Goal: Transaction & Acquisition: Purchase product/service

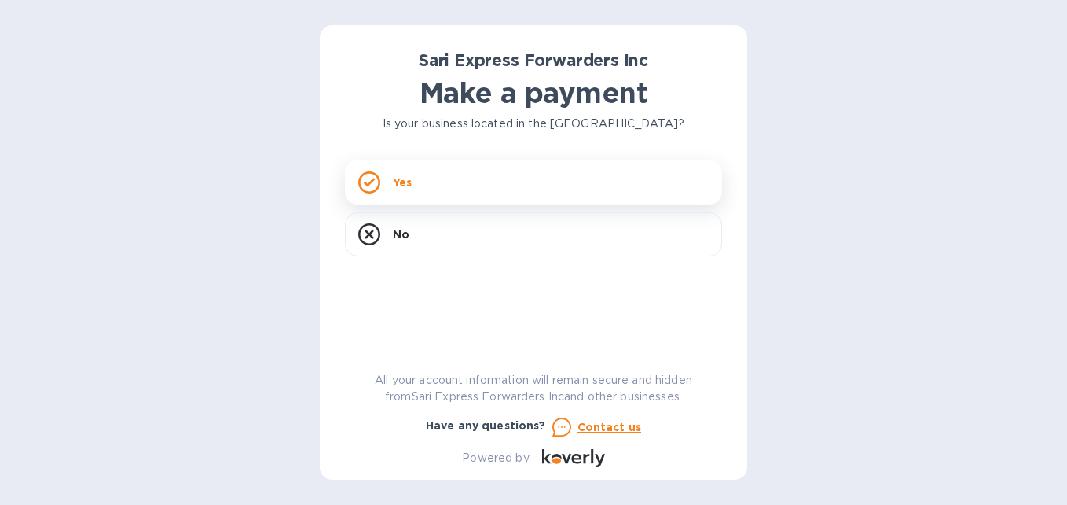
click at [424, 191] on div "Yes" at bounding box center [533, 182] width 377 height 44
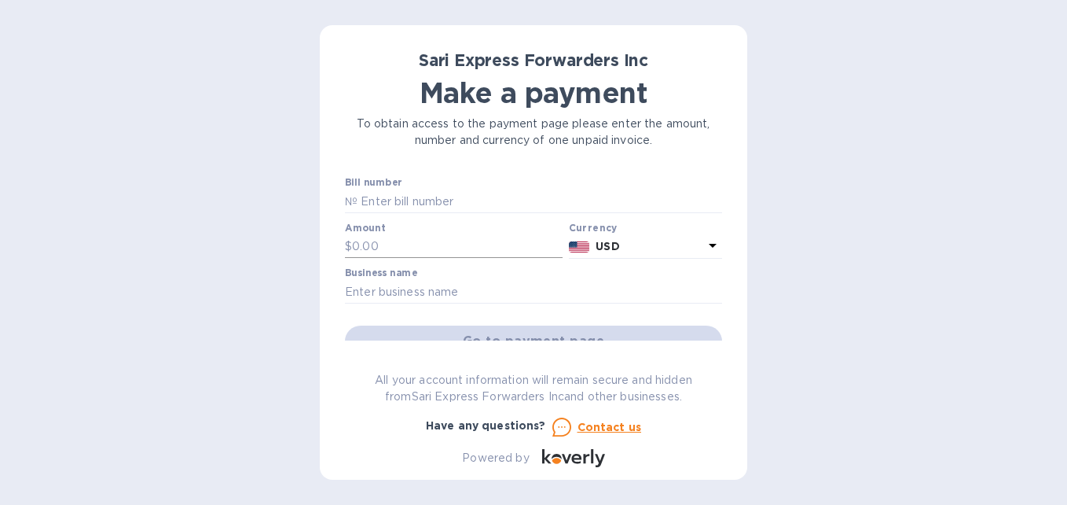
click at [398, 237] on input "text" at bounding box center [457, 247] width 211 height 24
type input "9,035"
click at [450, 283] on input "text" at bounding box center [533, 292] width 377 height 24
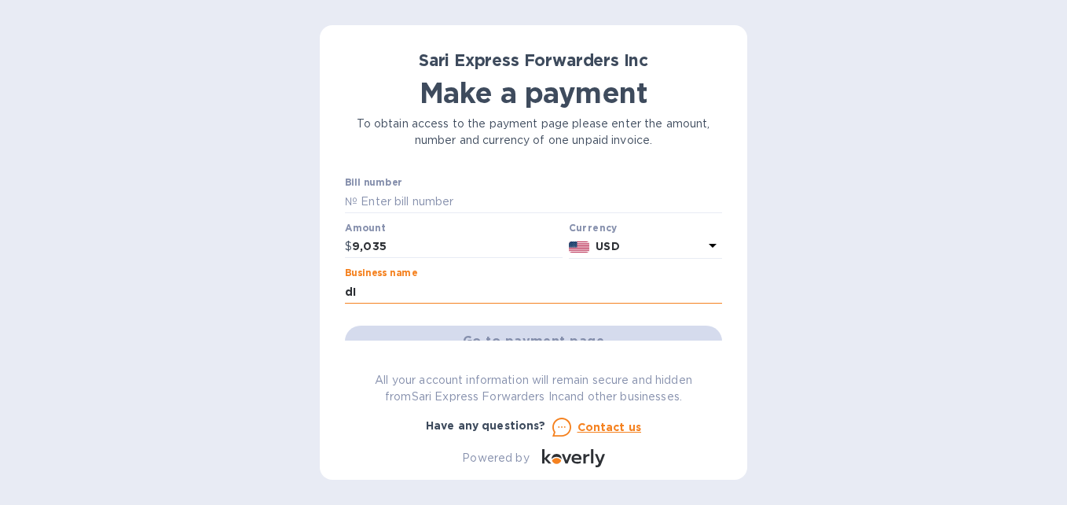
type input "d"
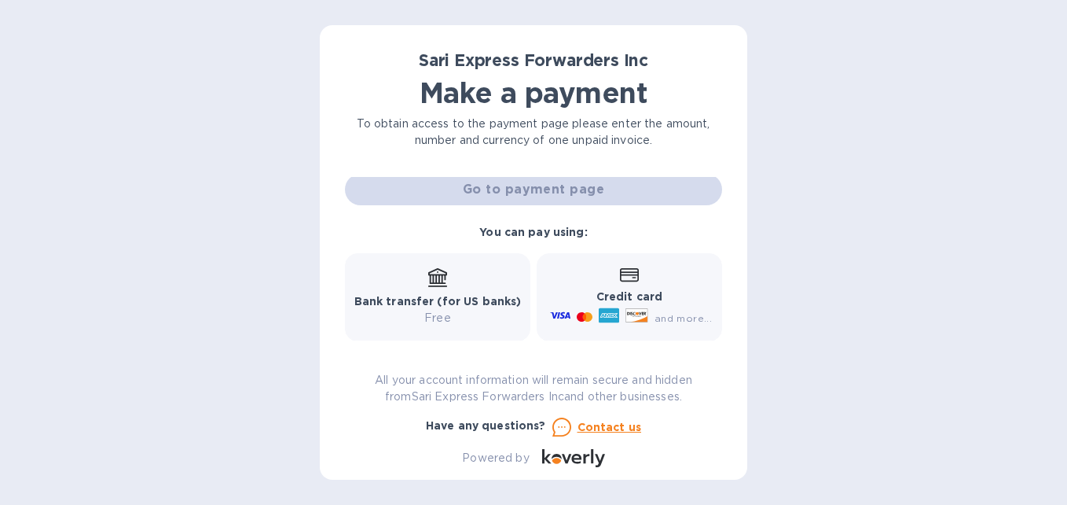
scroll to position [178, 0]
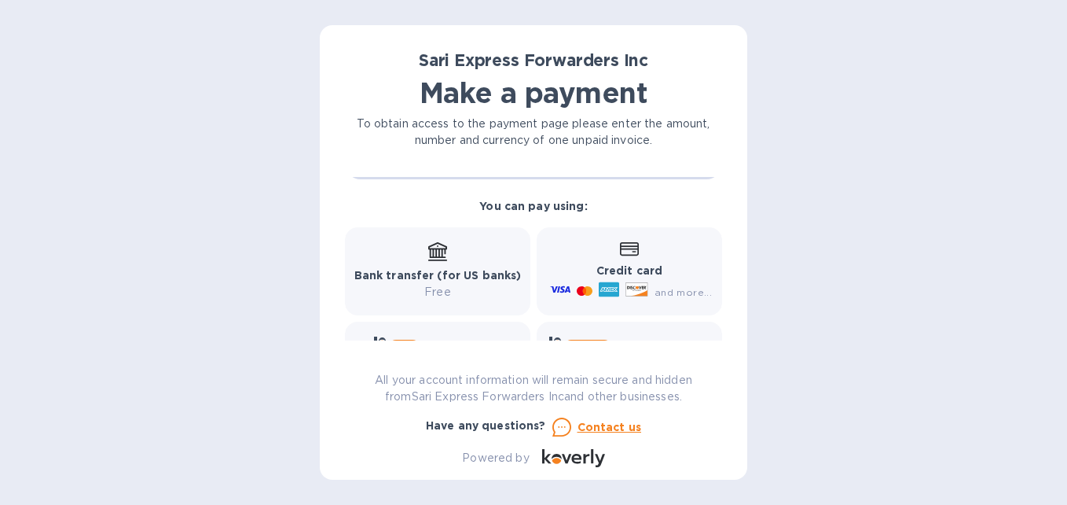
type input "Distribuidora Mayab"
click at [624, 263] on p "Credit card" at bounding box center [629, 270] width 165 height 17
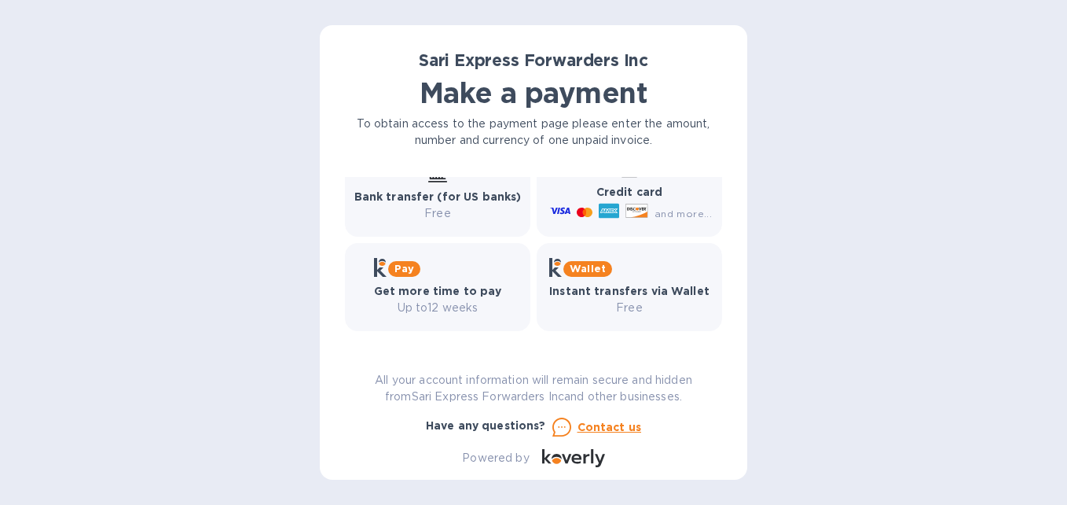
scroll to position [0, 0]
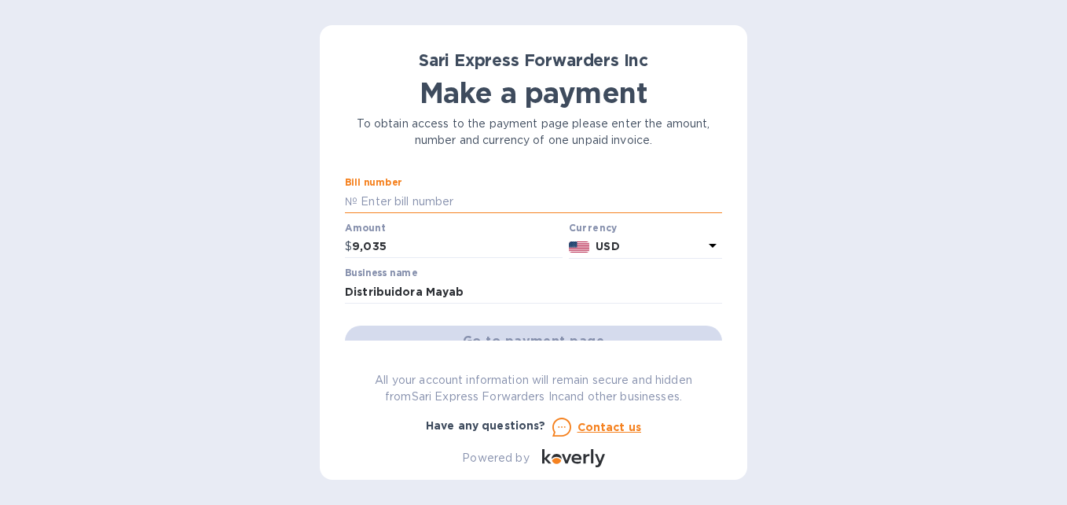
click at [387, 197] on input "text" at bounding box center [540, 201] width 365 height 24
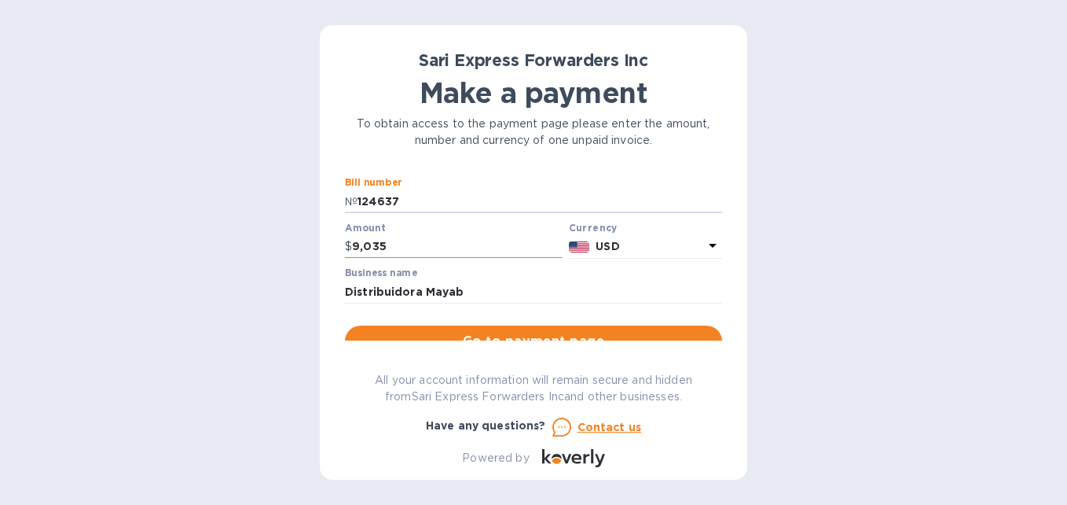
type input "124637"
drag, startPoint x: 389, startPoint y: 244, endPoint x: 210, endPoint y: 254, distance: 179.4
click at [210, 254] on div "Sari Express Forwarders Inc Make a payment To obtain access to the payment page…" at bounding box center [533, 252] width 1067 height 505
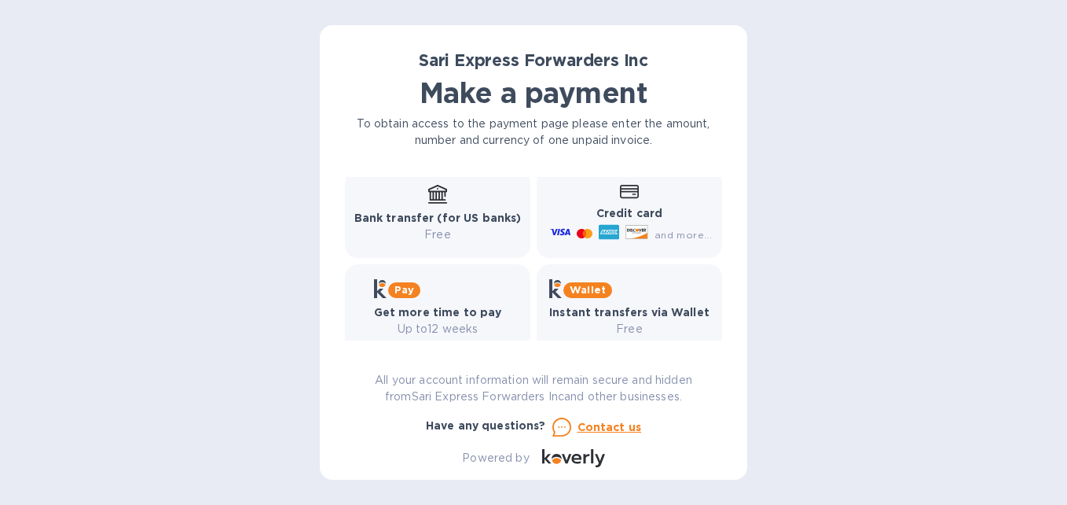
scroll to position [236, 0]
type input "4,080"
click at [625, 215] on b "Credit card" at bounding box center [629, 212] width 66 height 13
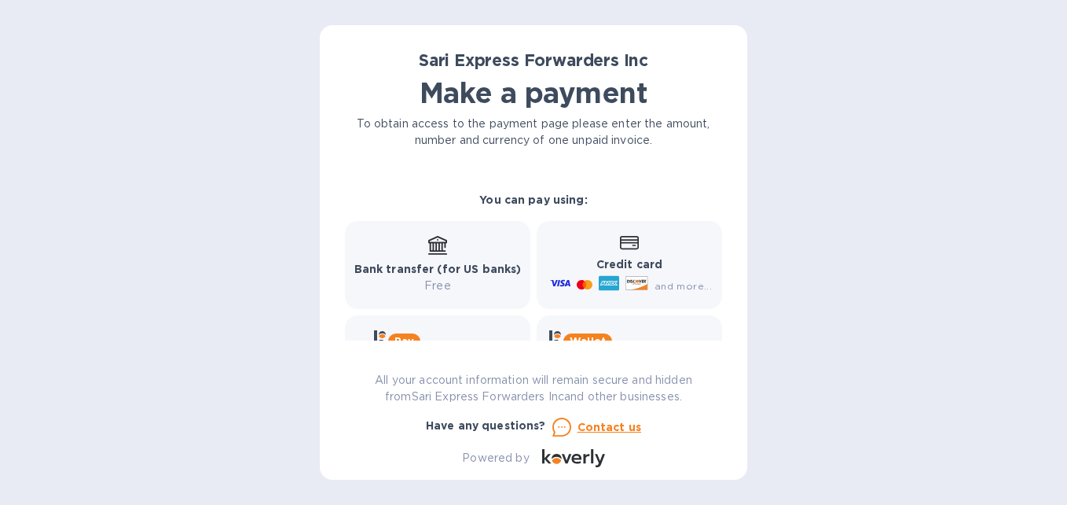
scroll to position [157, 0]
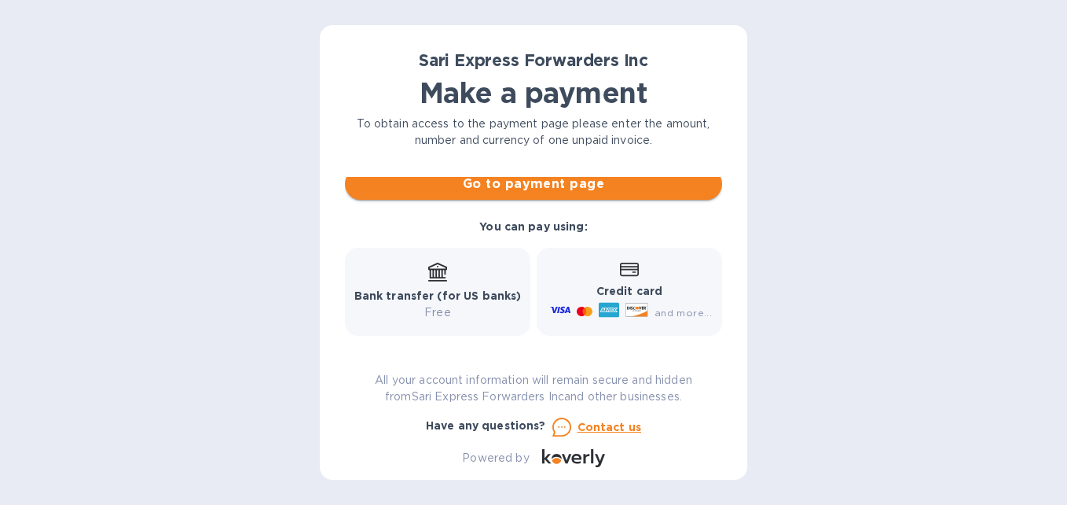
click at [525, 193] on span "Go to payment page" at bounding box center [534, 183] width 352 height 19
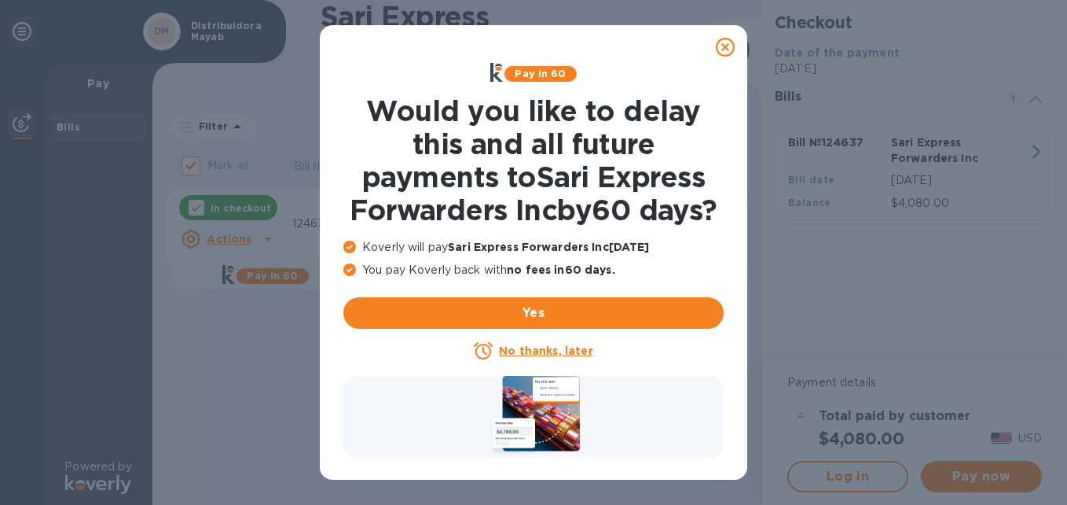
click at [552, 357] on u "No thanks, later" at bounding box center [546, 350] width 94 height 13
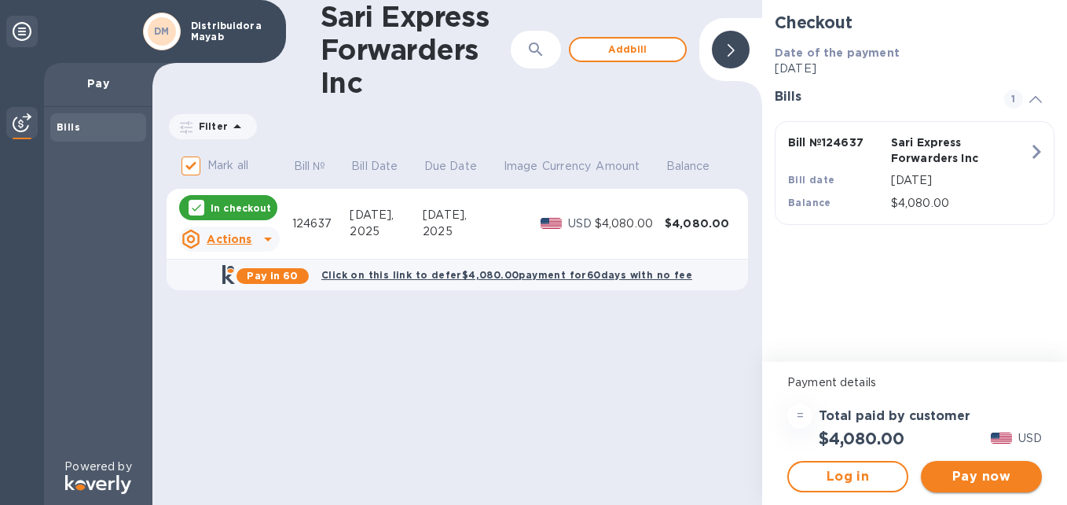
click at [964, 476] on span "Pay now" at bounding box center [982, 476] width 96 height 19
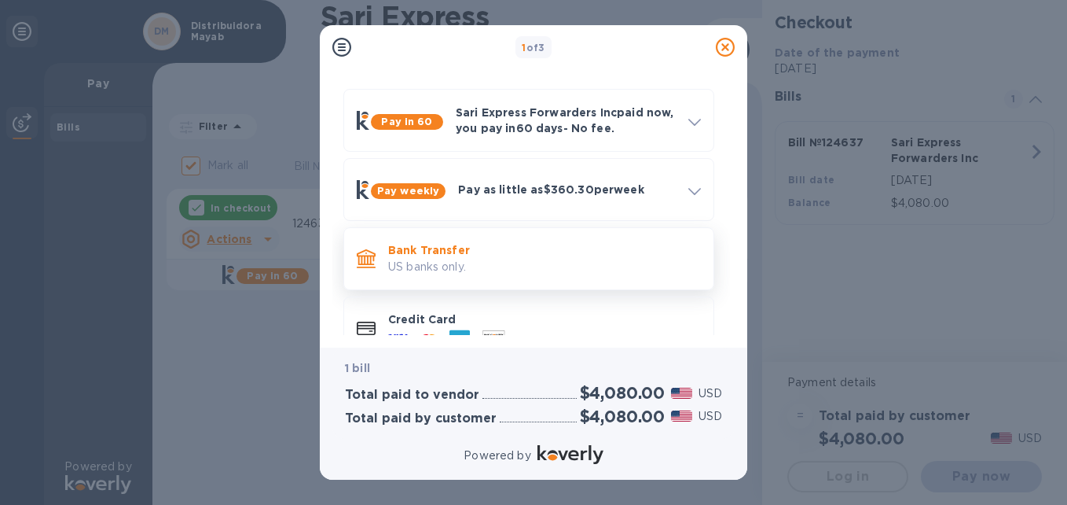
scroll to position [85, 0]
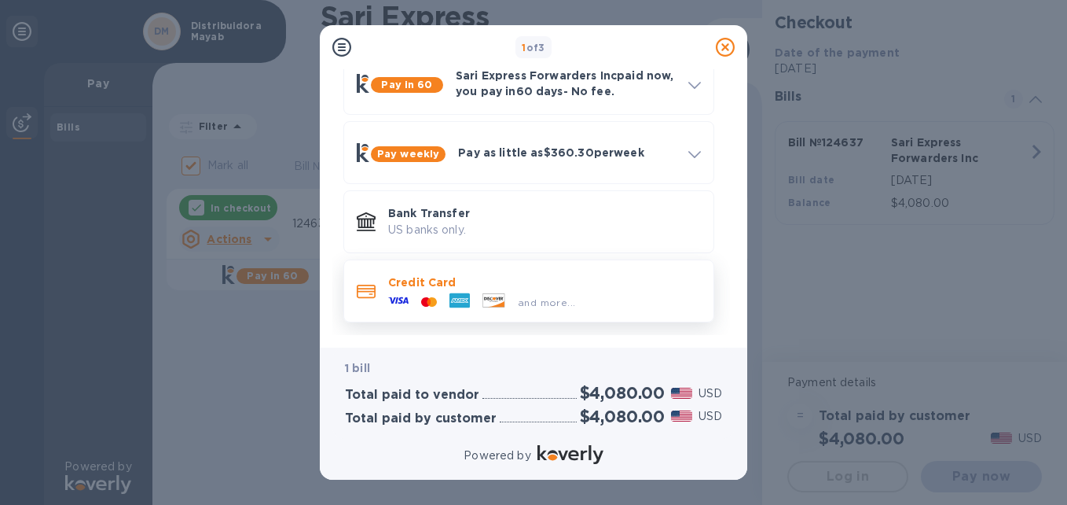
click at [494, 287] on p "Credit Card" at bounding box center [544, 282] width 313 height 16
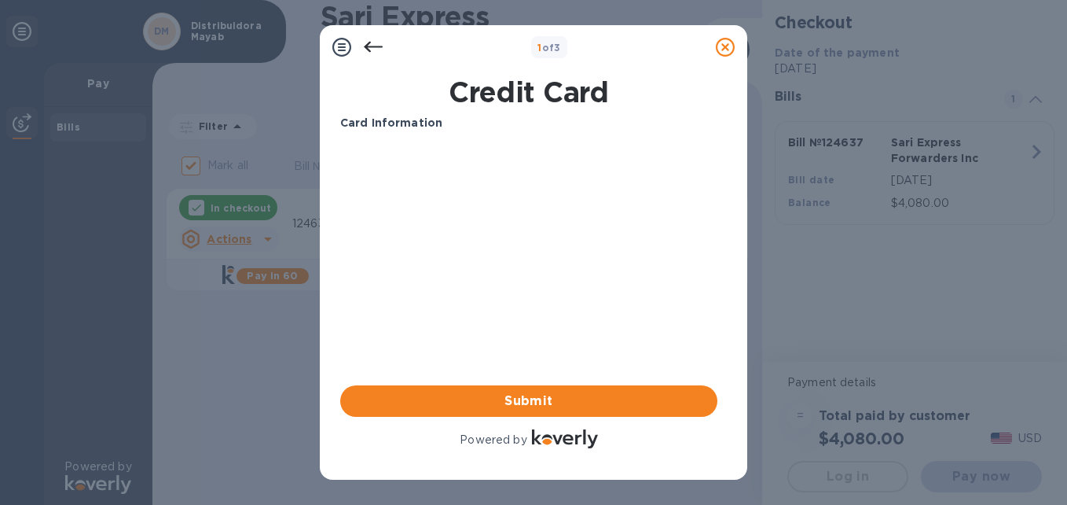
scroll to position [0, 0]
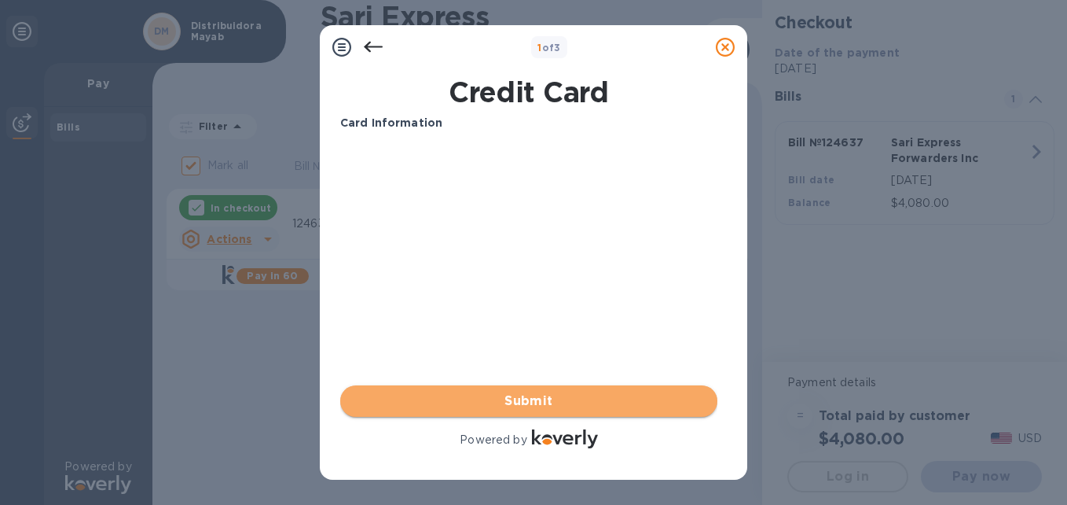
click at [541, 405] on span "Submit" at bounding box center [529, 400] width 352 height 19
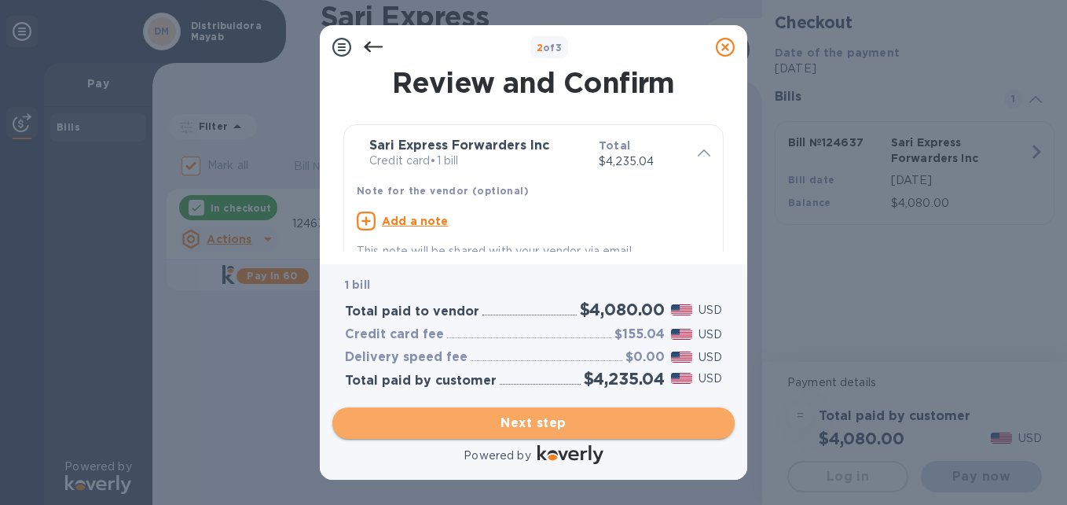
click at [537, 429] on span "Next step" at bounding box center [533, 422] width 377 height 19
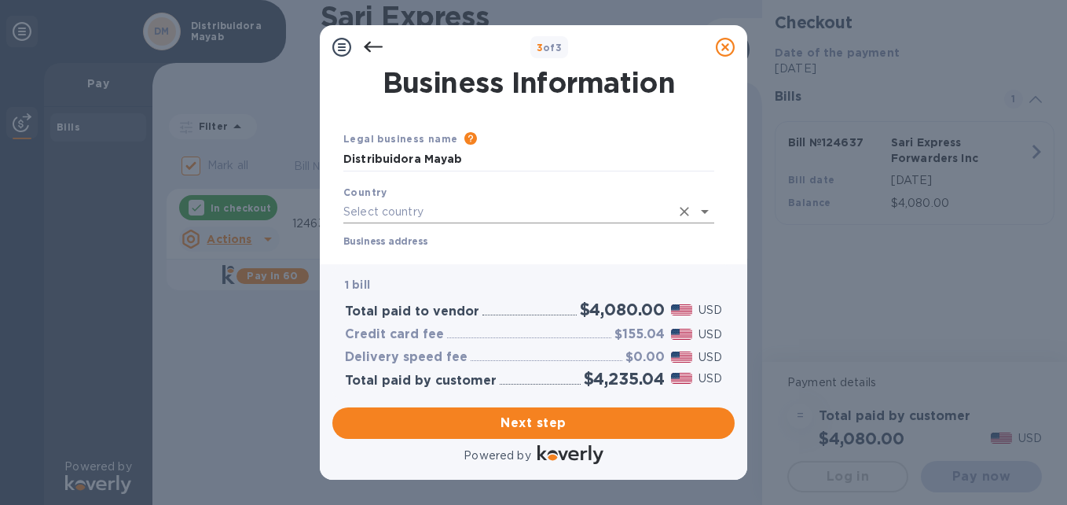
click at [426, 206] on input "text" at bounding box center [506, 211] width 327 height 23
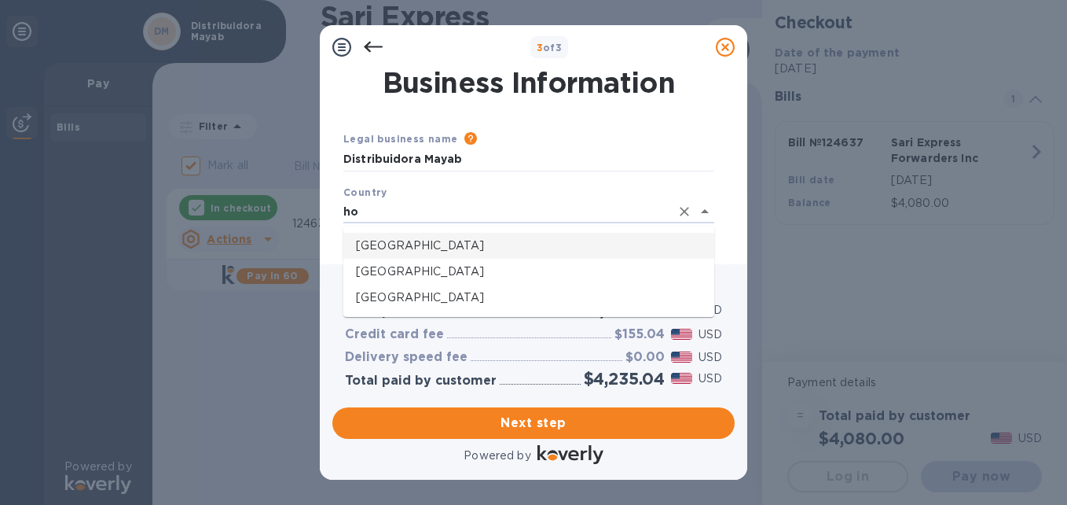
click at [431, 241] on p "[GEOGRAPHIC_DATA]" at bounding box center [529, 245] width 346 height 17
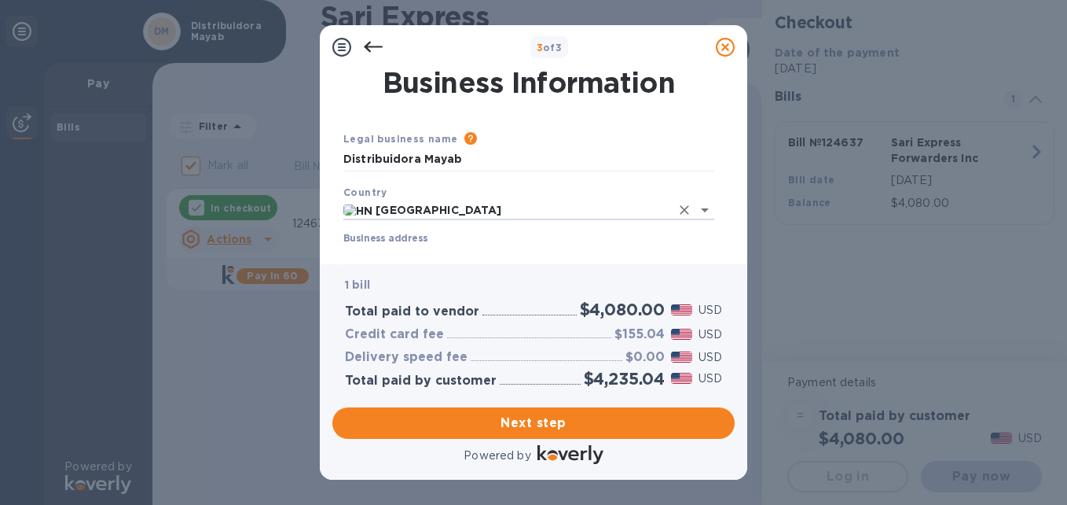
type input "[GEOGRAPHIC_DATA]"
click at [380, 243] on label "Business address" at bounding box center [385, 238] width 84 height 9
click at [380, 245] on input "Business address" at bounding box center [528, 257] width 371 height 24
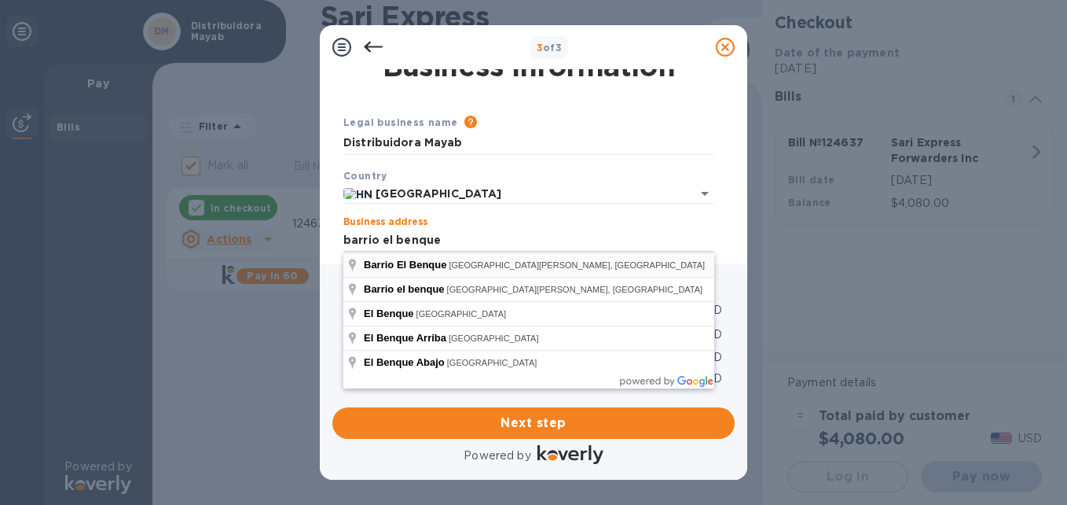
type input "[PERSON_NAME] Department [GEOGRAPHIC_DATA][PERSON_NAME]"
type input "San [PERSON_NAME] Sula"
type input "[PERSON_NAME] Department"
type input "21104"
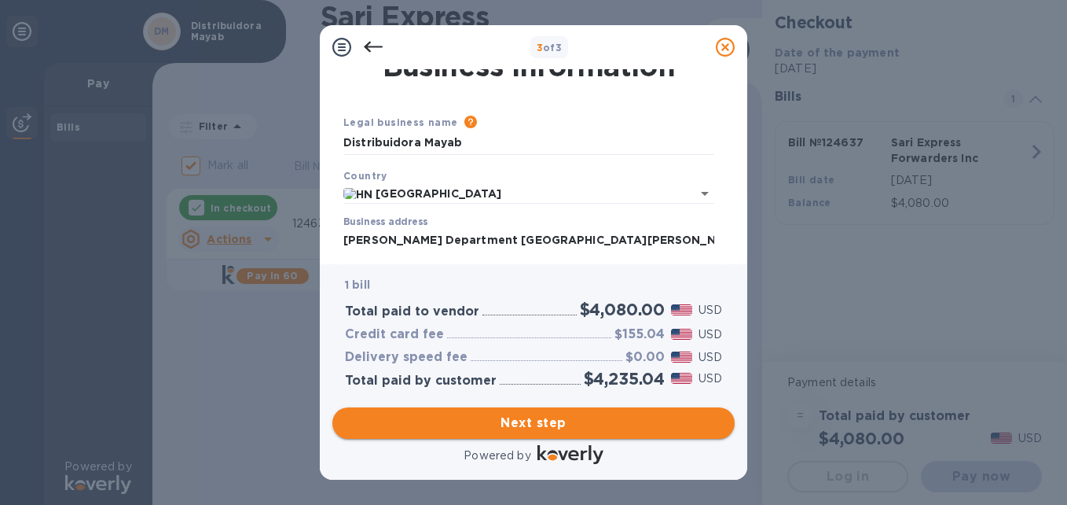
click at [550, 425] on span "Next step" at bounding box center [533, 422] width 377 height 19
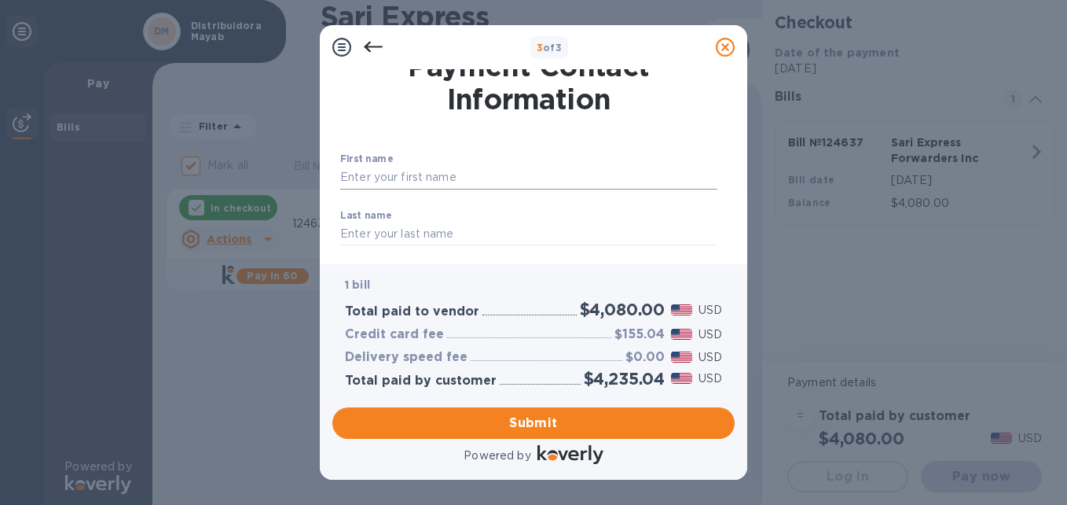
click at [425, 177] on input "text" at bounding box center [528, 178] width 377 height 24
type input "[PERSON_NAME]"
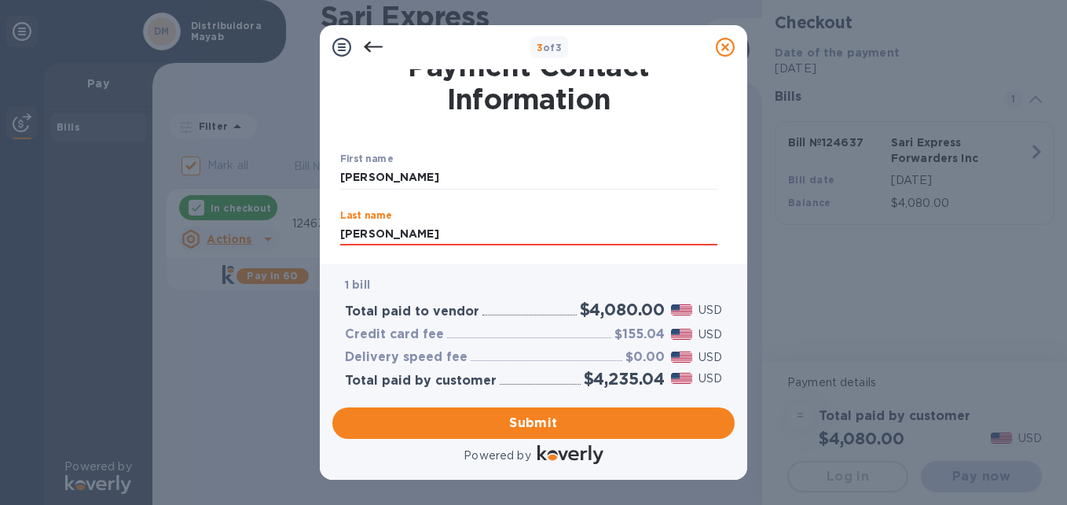
type input "[PERSON_NAME]"
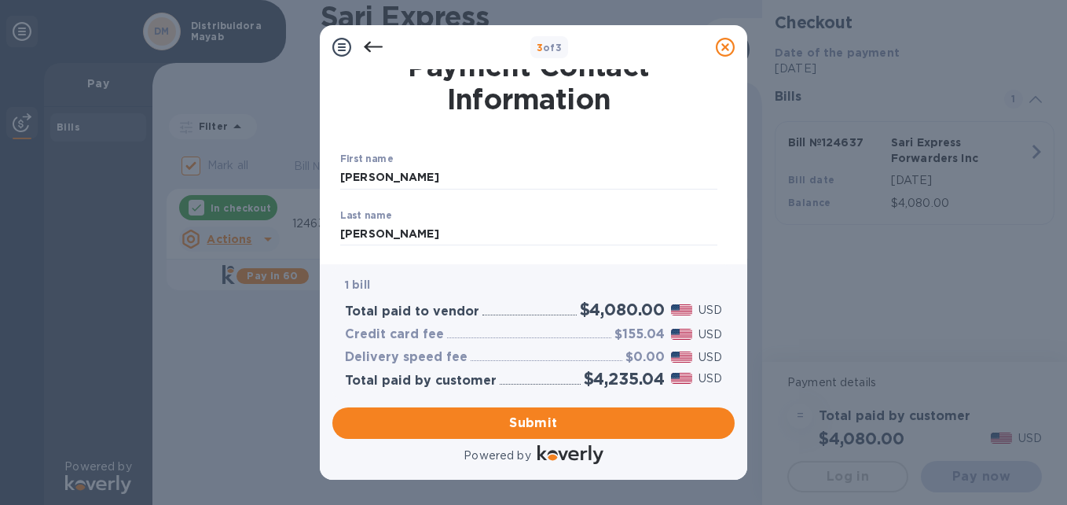
click at [738, 308] on div "1 bill Total paid to vendor $4,080.00 USD Credit card fee $155.04 USD Delivery …" at bounding box center [533, 371] width 415 height 215
click at [528, 420] on span "Submit" at bounding box center [533, 422] width 377 height 19
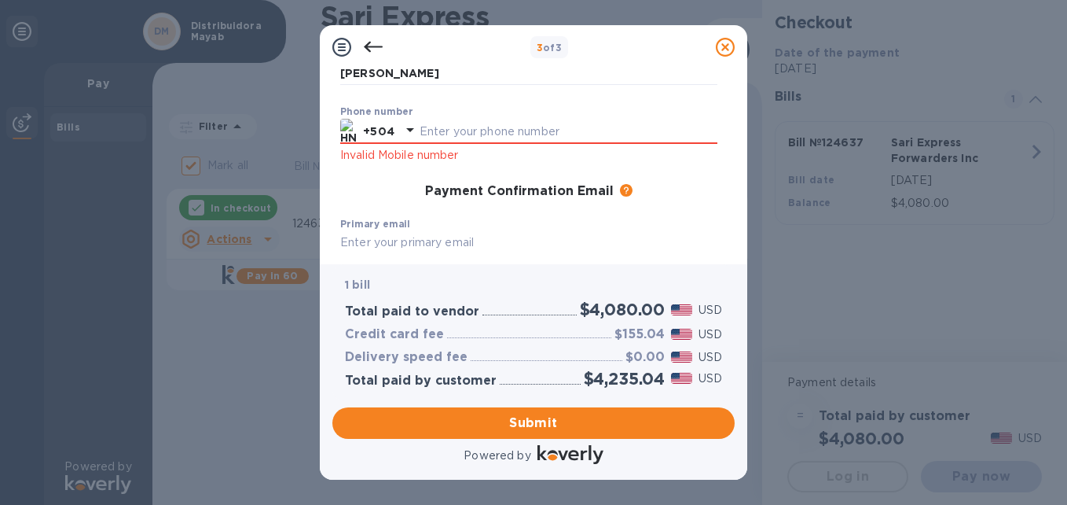
scroll to position [174, 0]
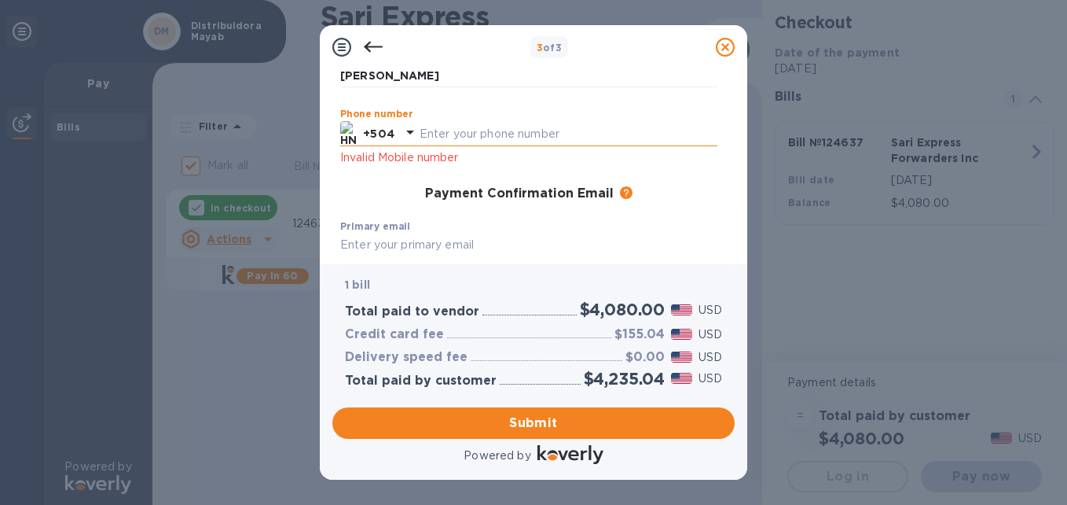
click at [545, 132] on input "text" at bounding box center [569, 134] width 298 height 24
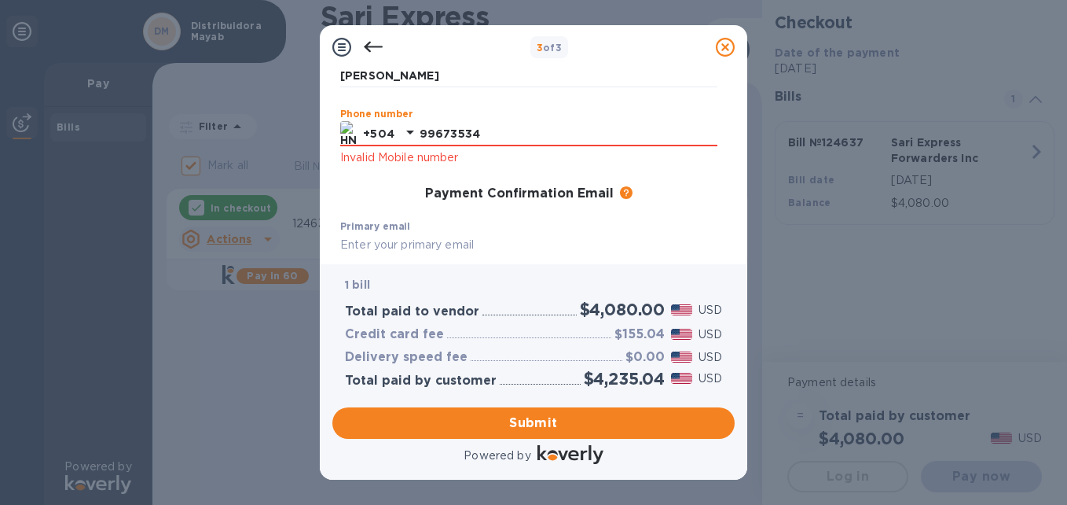
scroll to position [253, 0]
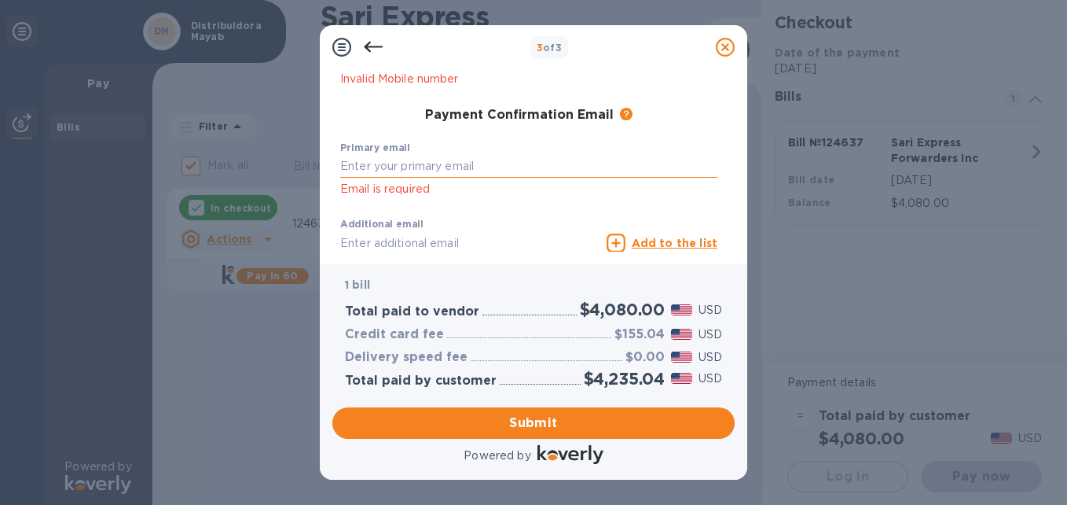
type input "99673534"
click at [485, 161] on input "text" at bounding box center [528, 167] width 377 height 24
type input "[EMAIL_ADDRESS][DOMAIN_NAME]"
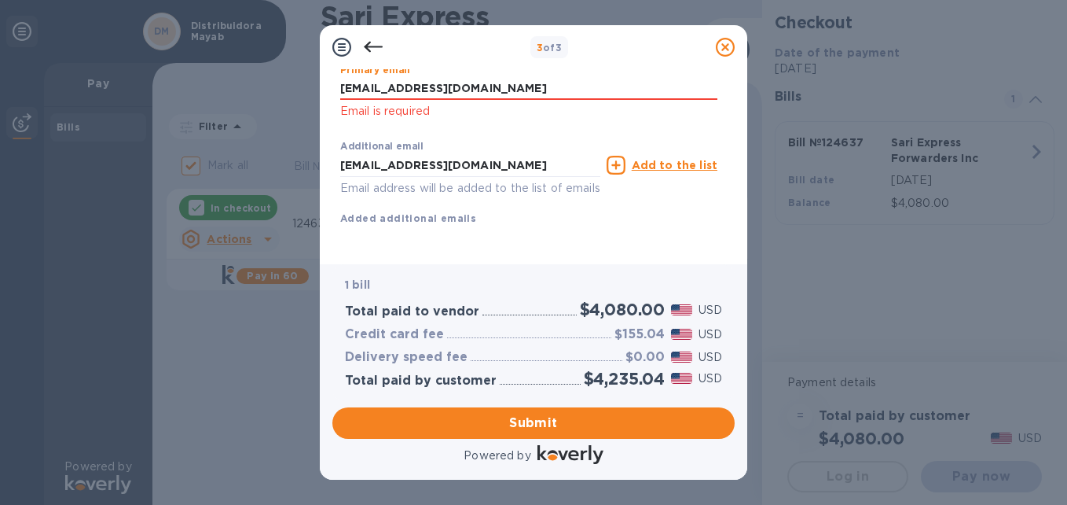
scroll to position [349, 0]
click at [538, 418] on span "Submit" at bounding box center [533, 422] width 377 height 19
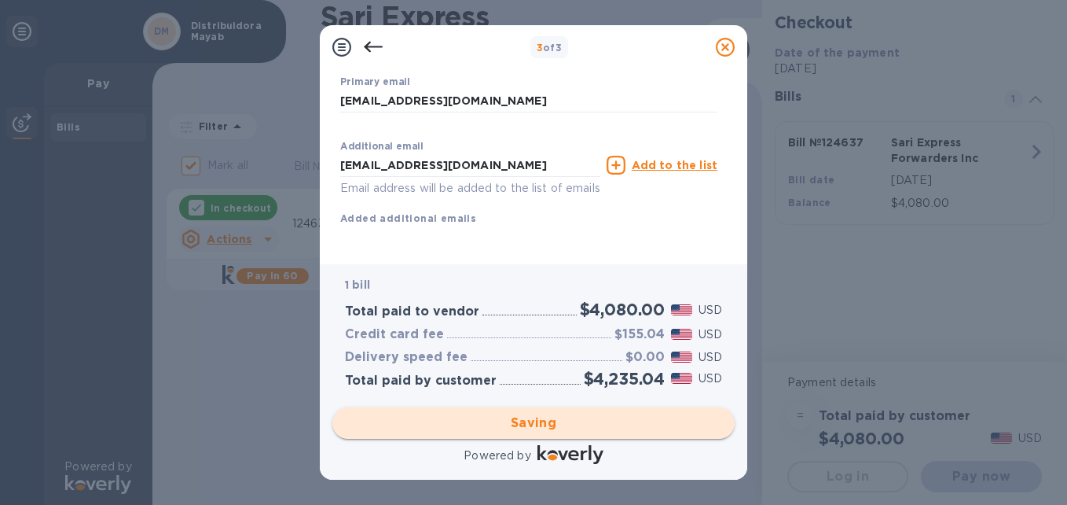
checkbox input "false"
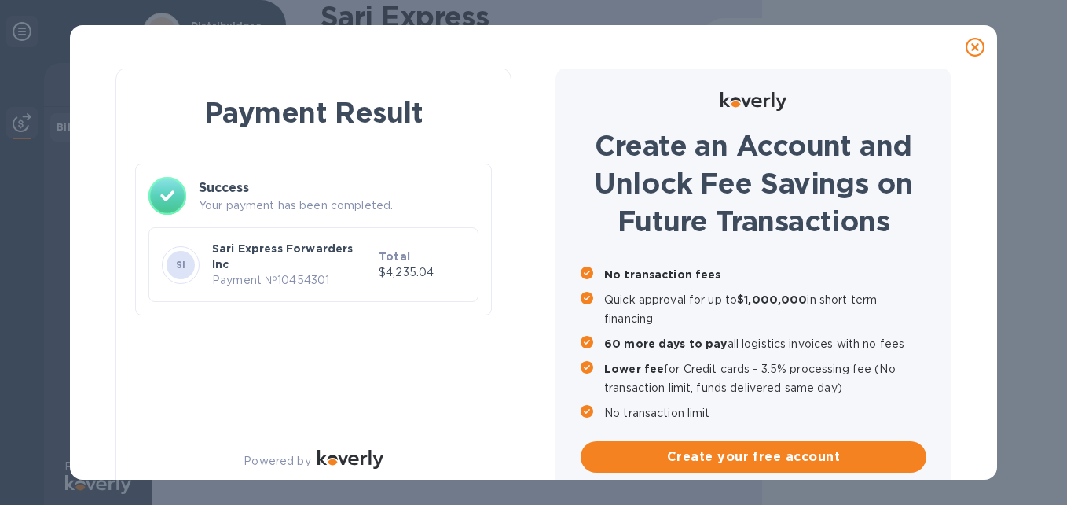
scroll to position [0, 0]
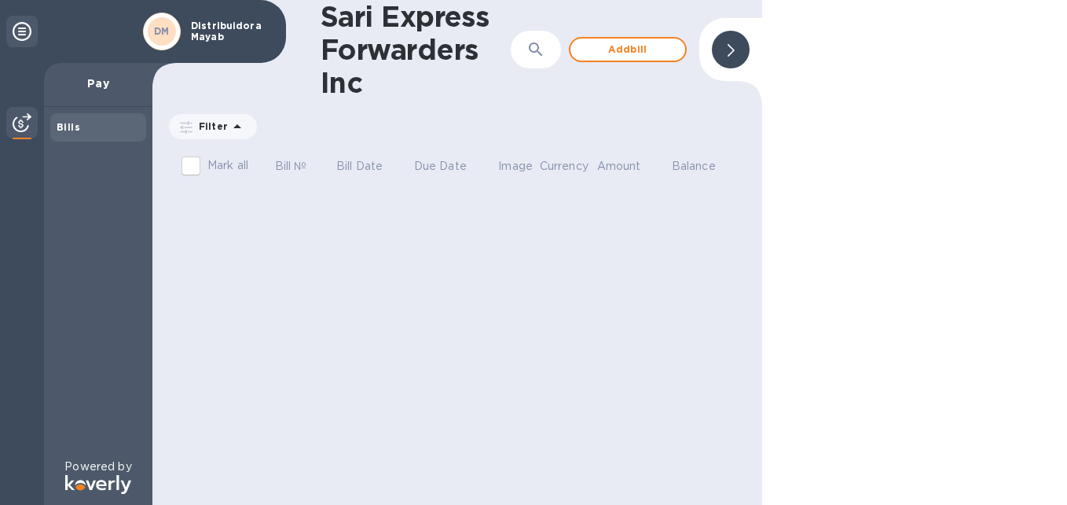
click at [160, 36] on b "DM" at bounding box center [162, 31] width 16 height 12
click at [24, 35] on icon at bounding box center [22, 31] width 19 height 19
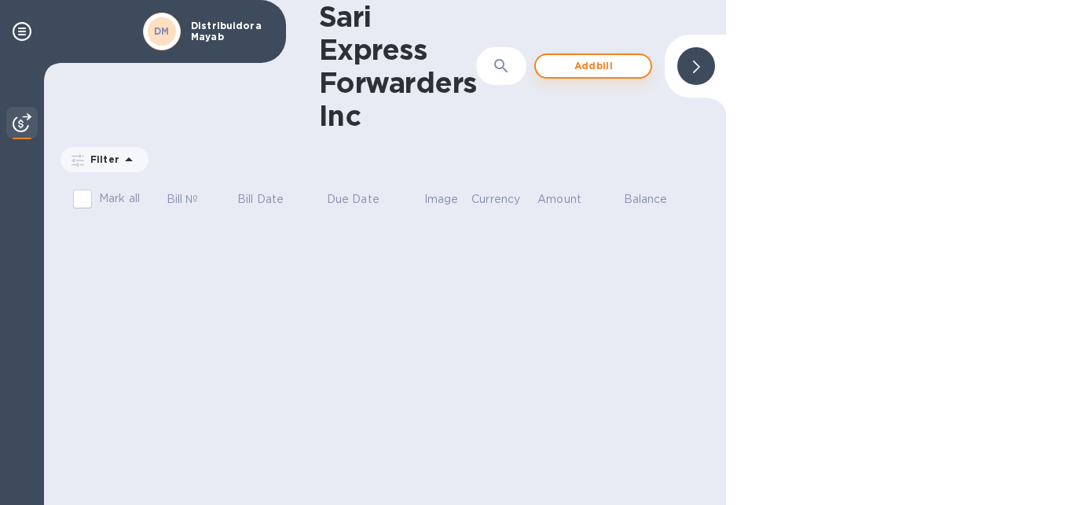
click at [598, 69] on span "Add bill" at bounding box center [594, 66] width 90 height 19
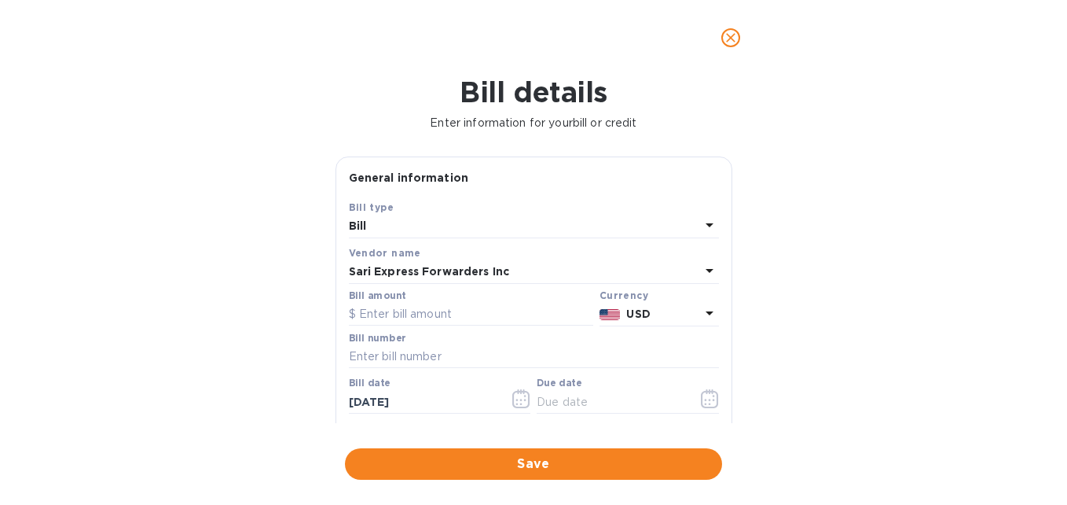
click at [490, 218] on div "Bill" at bounding box center [524, 226] width 351 height 22
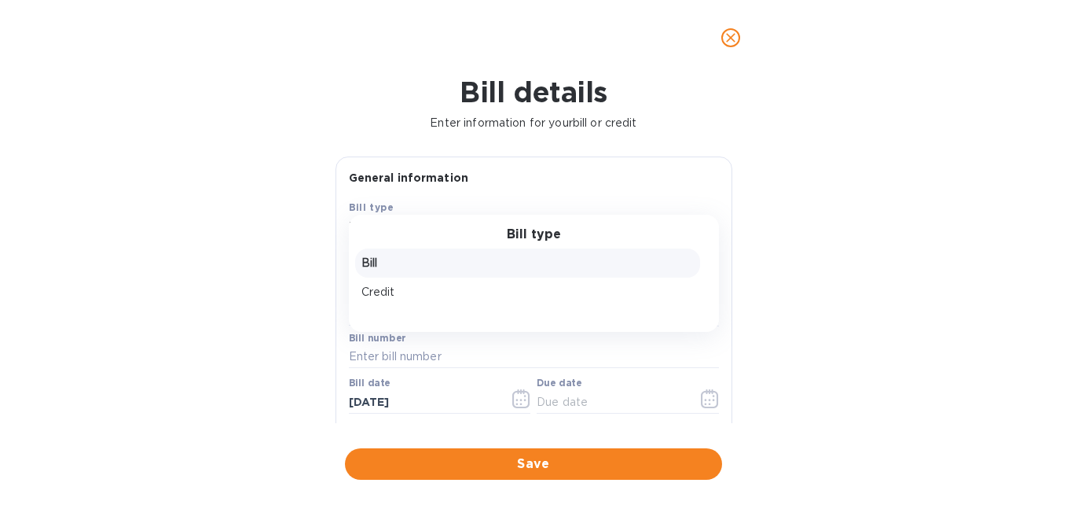
click at [416, 238] on div "Bill type" at bounding box center [534, 234] width 332 height 15
click at [406, 289] on p "Credit" at bounding box center [527, 292] width 332 height 17
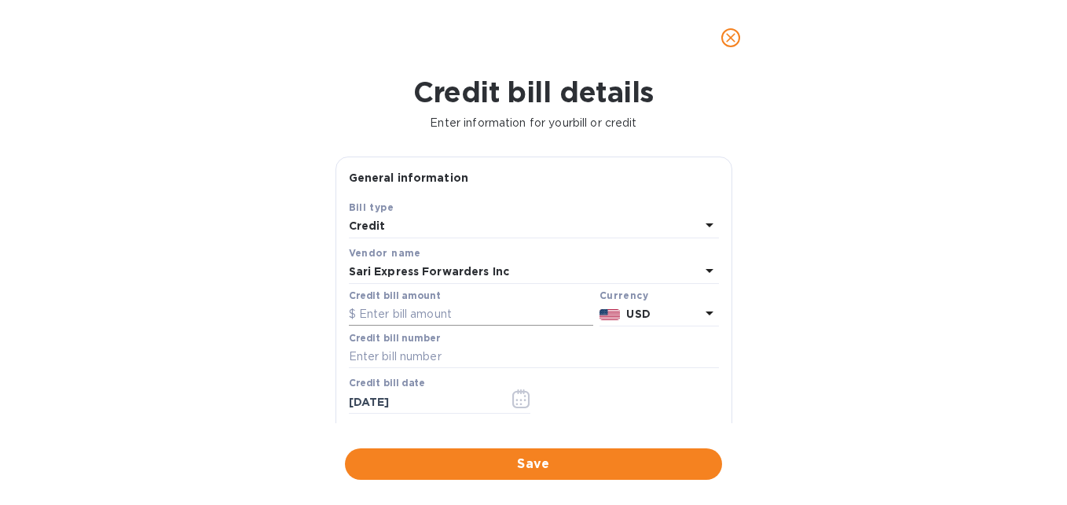
click at [428, 310] on input "text" at bounding box center [471, 315] width 244 height 24
type input "4,955"
type input "124649"
click at [730, 39] on icon "close" at bounding box center [730, 37] width 9 height 9
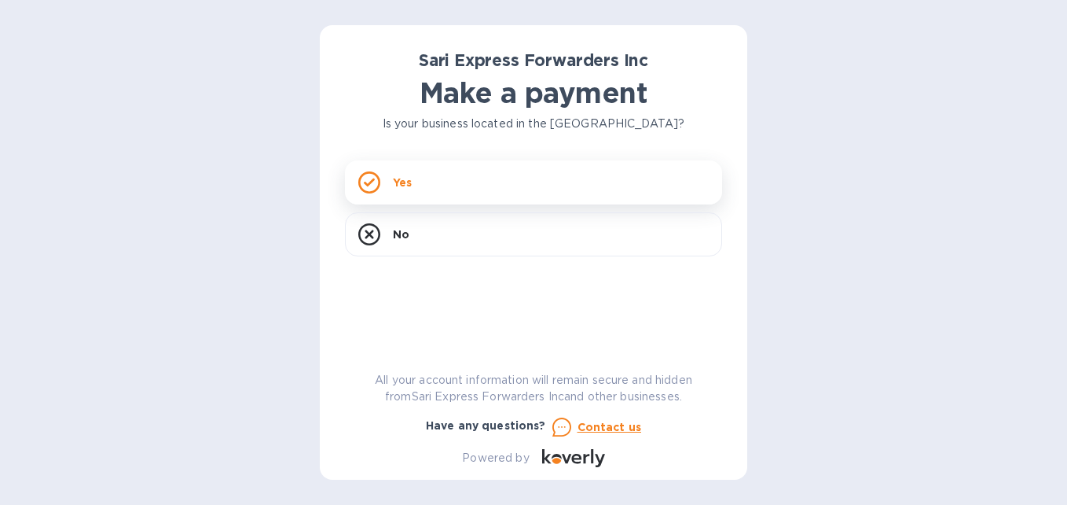
click at [403, 191] on div "Yes" at bounding box center [533, 182] width 377 height 44
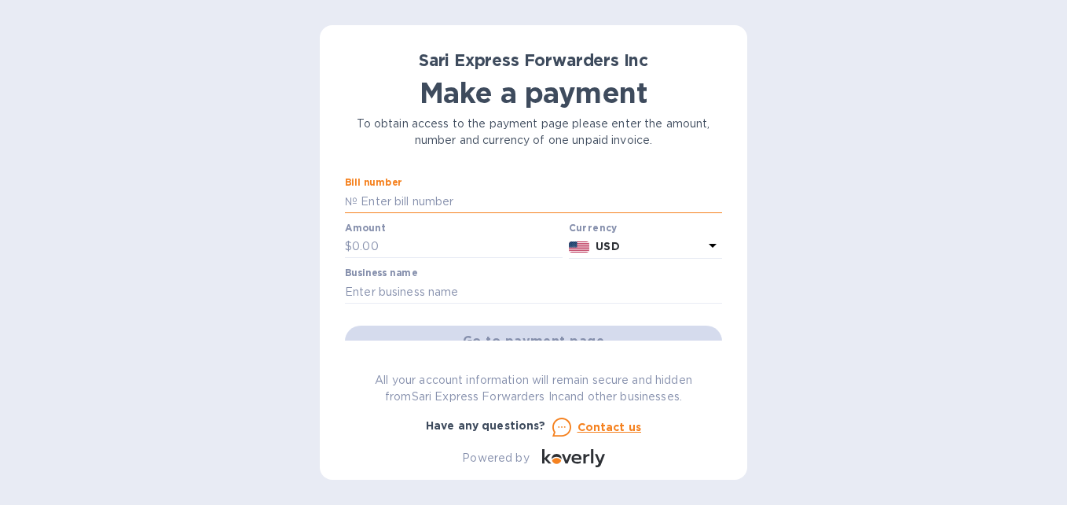
click at [403, 196] on input "text" at bounding box center [540, 201] width 365 height 24
type input "124649"
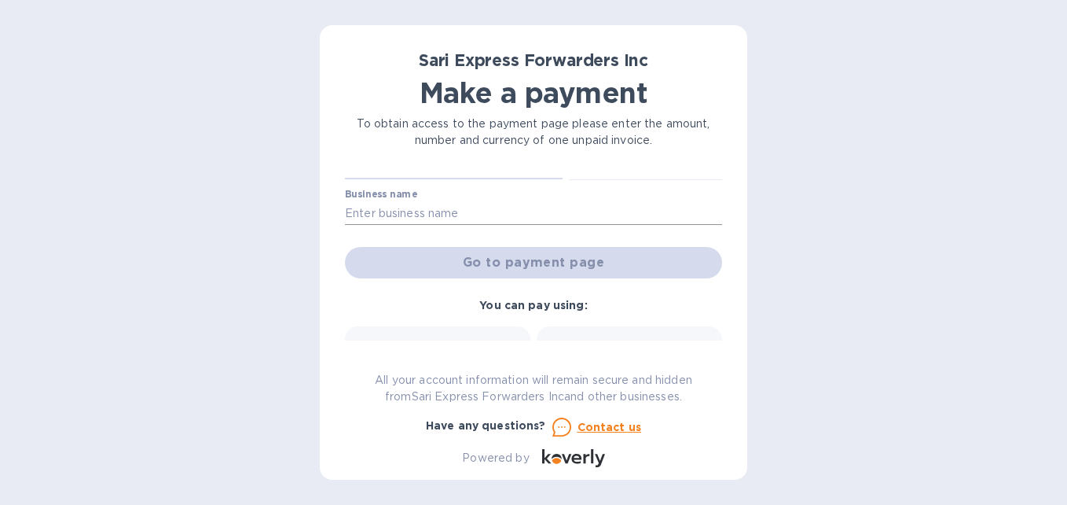
type input "4,955"
click at [416, 207] on input "text" at bounding box center [533, 213] width 377 height 24
type input "Distribuidora Mayab"
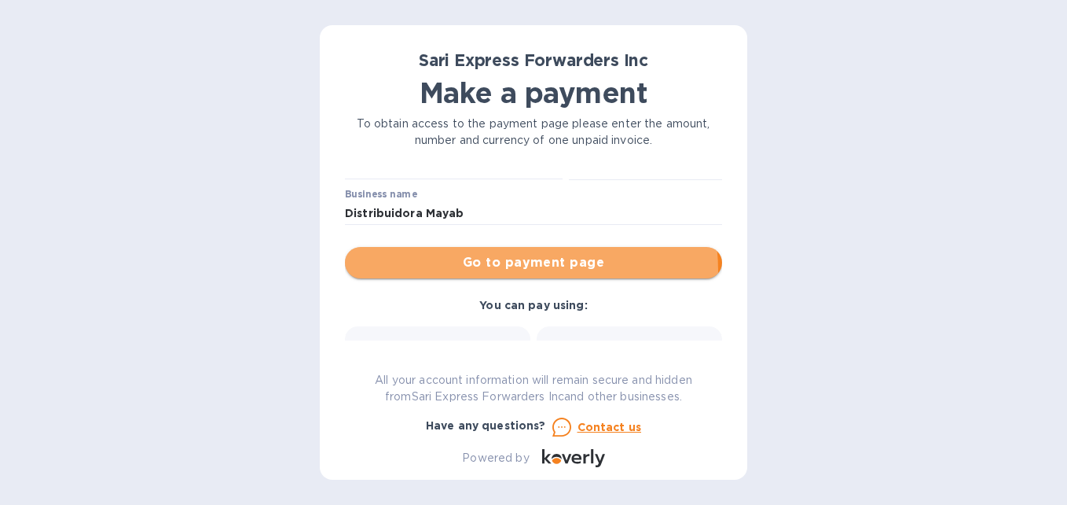
click at [493, 271] on span "Go to payment page" at bounding box center [534, 262] width 352 height 19
